Goal: Information Seeking & Learning: Stay updated

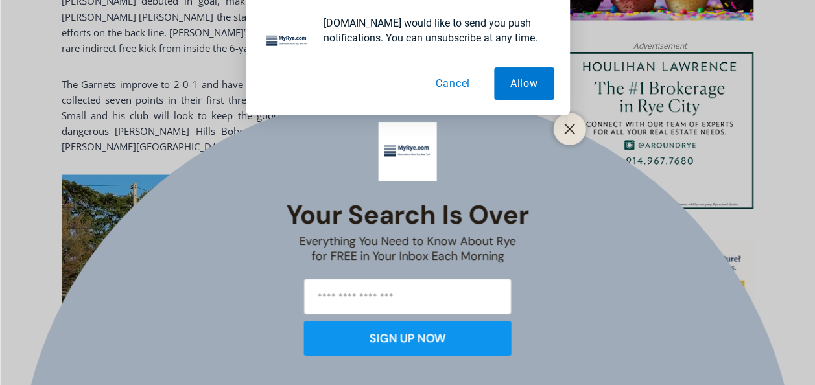
scroll to position [1204, 0]
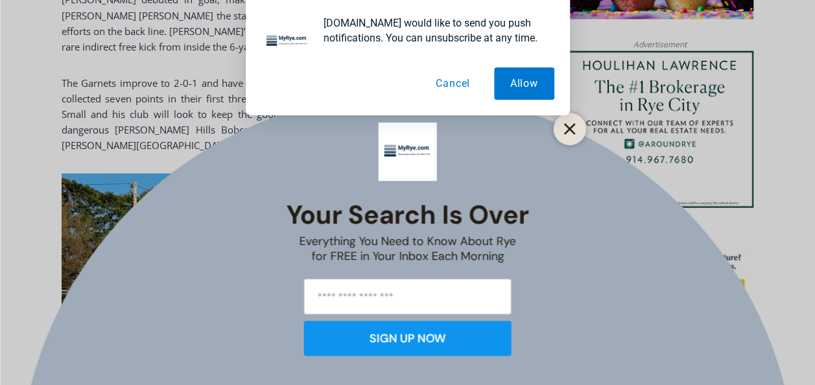
click at [561, 136] on button "Close" at bounding box center [570, 129] width 18 height 18
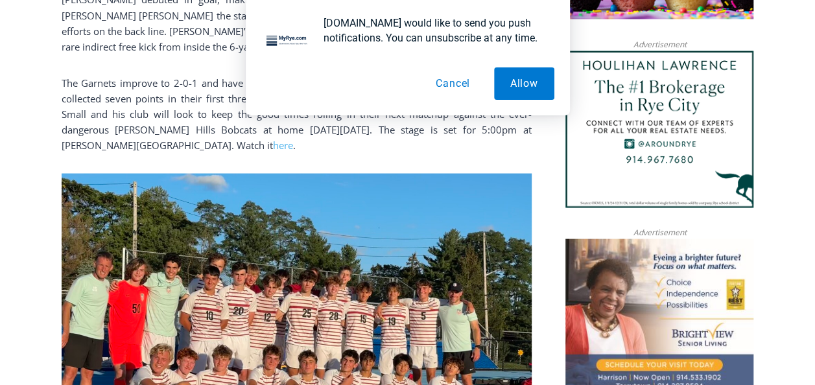
click at [463, 76] on button "Cancel" at bounding box center [452, 83] width 67 height 32
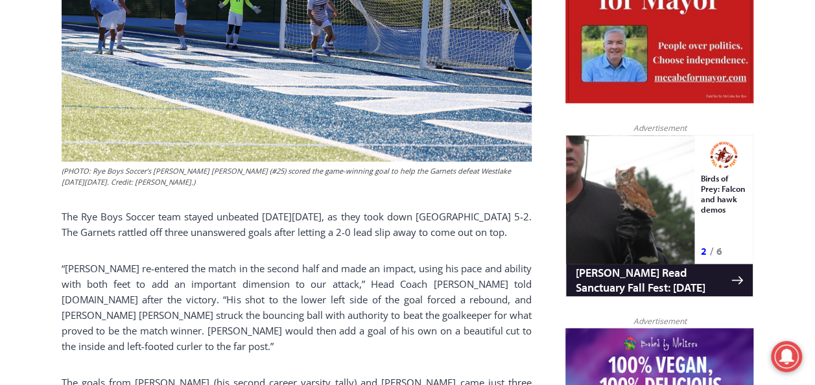
scroll to position [739, 0]
